Goal: Check status: Check status

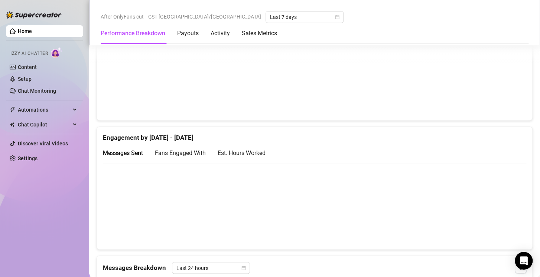
scroll to position [411, 0]
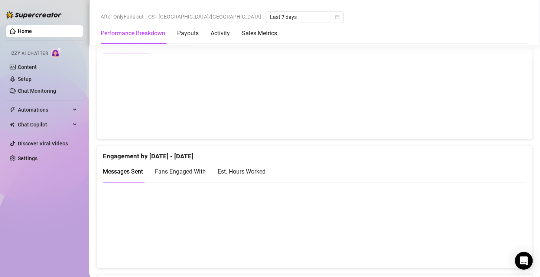
click at [261, 173] on div "Est. Hours Worked" at bounding box center [242, 171] width 48 height 9
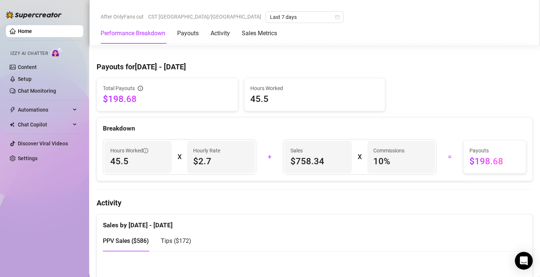
scroll to position [232, 0]
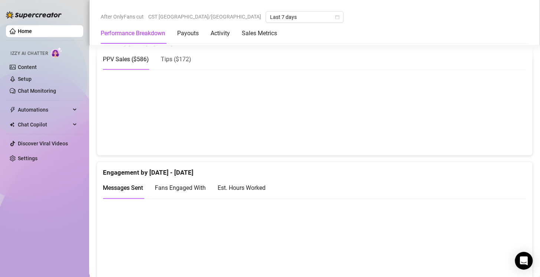
scroll to position [376, 0]
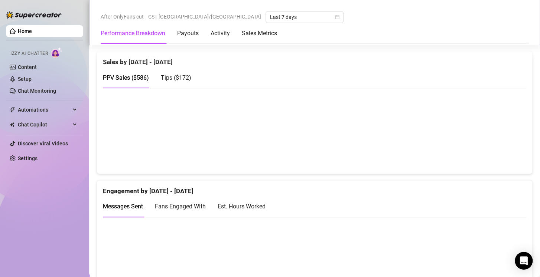
click at [248, 208] on div "Est. Hours Worked" at bounding box center [242, 206] width 48 height 9
